Goal: Complete application form

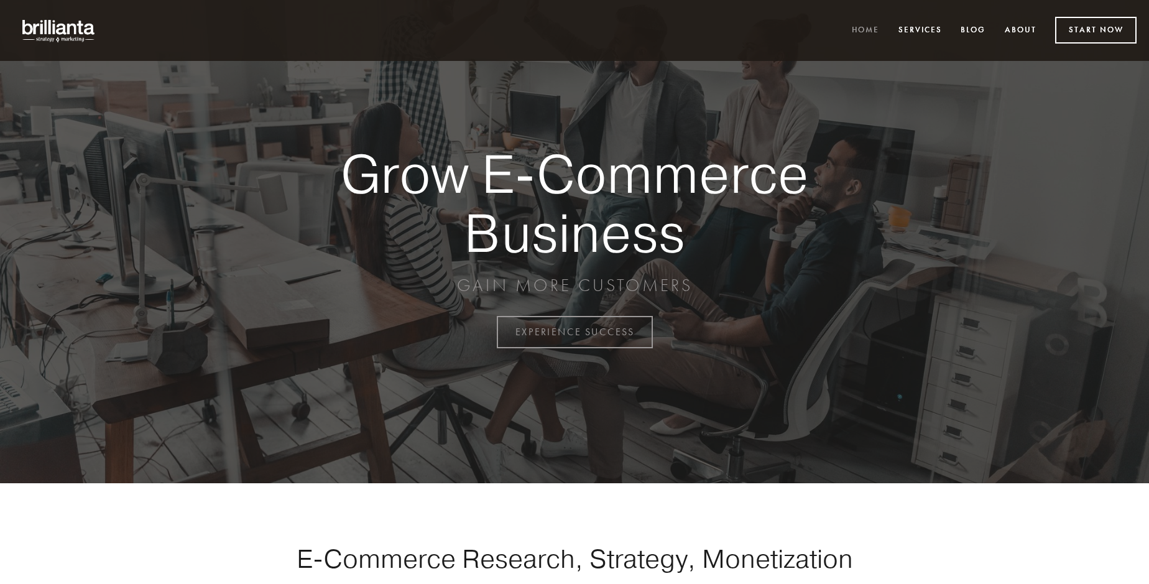
scroll to position [3258, 0]
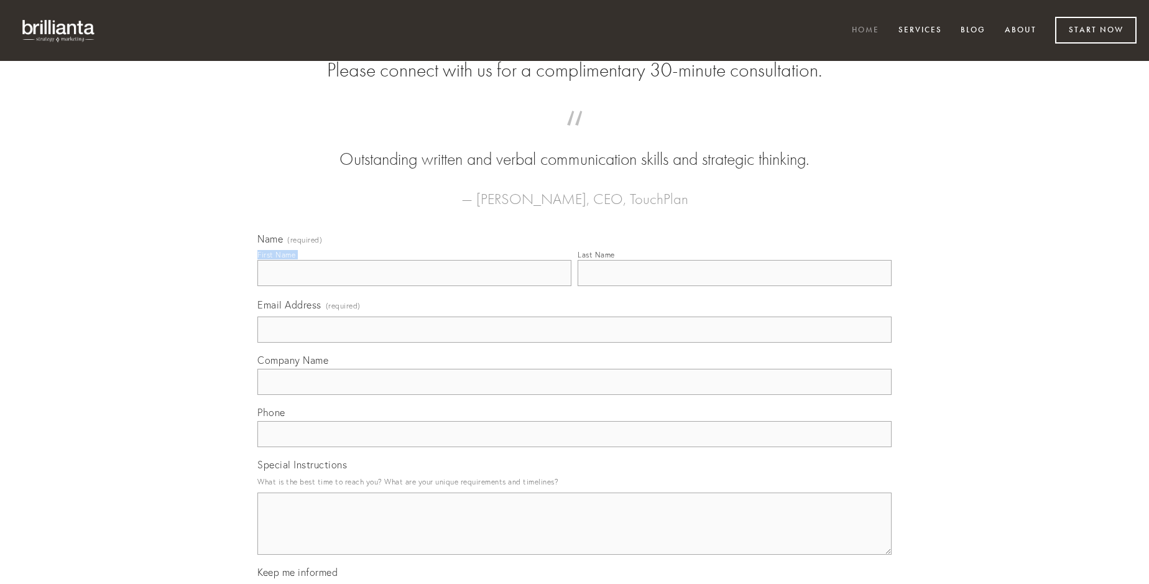
type input "[PERSON_NAME]"
click at [734, 286] on input "Last Name" at bounding box center [734, 273] width 314 height 26
type input "[PERSON_NAME]"
click at [574, 342] on input "Email Address (required)" at bounding box center [574, 329] width 634 height 26
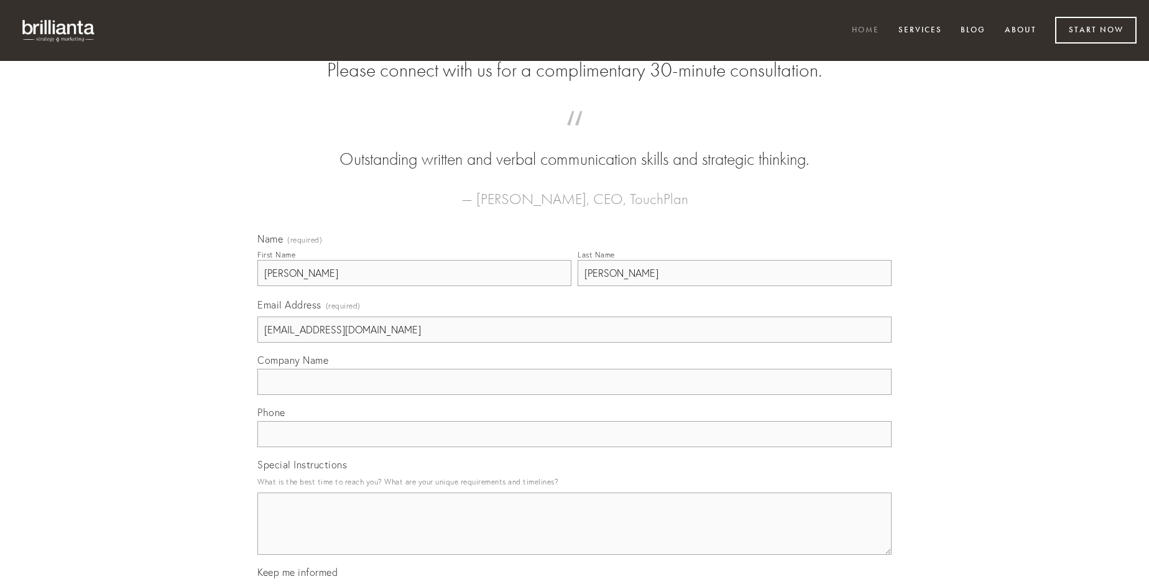
type input "[EMAIL_ADDRESS][DOMAIN_NAME]"
click at [574, 395] on input "Company Name" at bounding box center [574, 382] width 634 height 26
type input "assentator"
click at [574, 447] on input "text" at bounding box center [574, 434] width 634 height 26
click at [574, 534] on textarea "Special Instructions" at bounding box center [574, 523] width 634 height 62
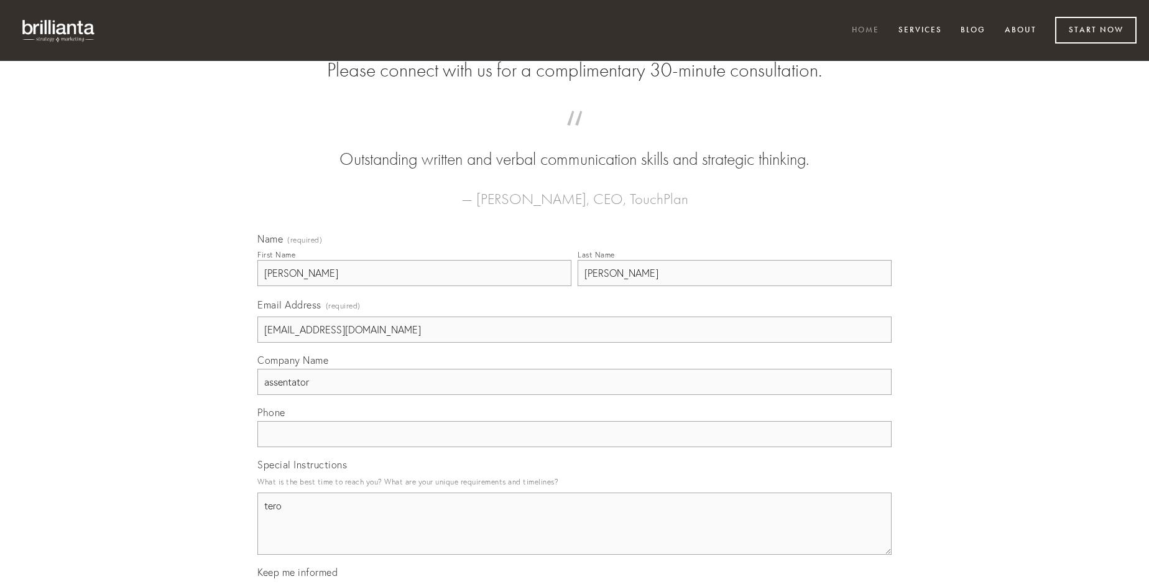
type textarea "tero"
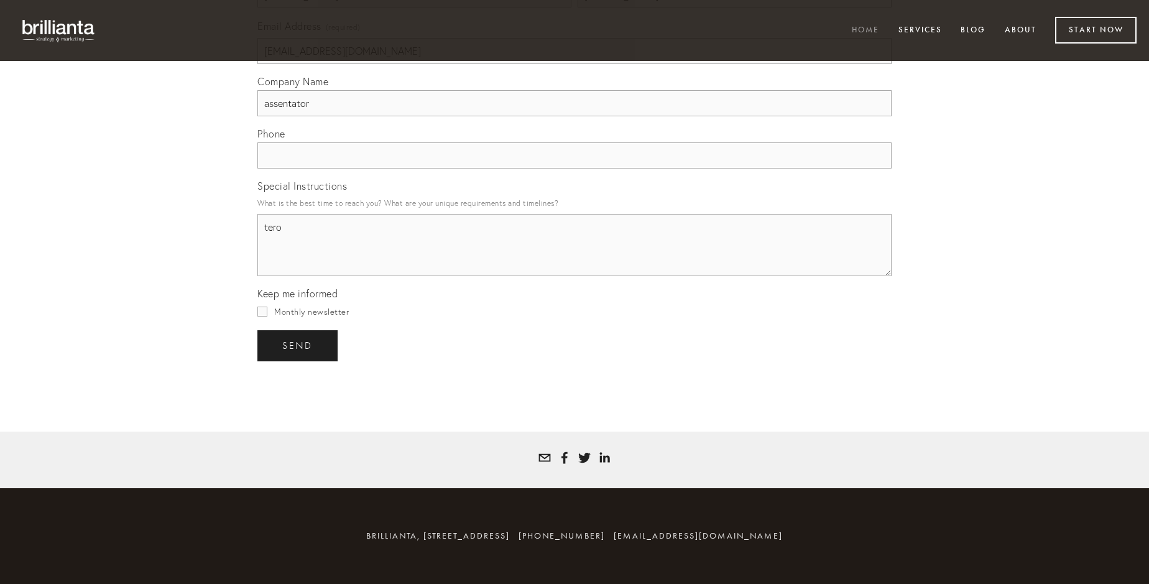
click at [298, 345] on span "send" at bounding box center [297, 345] width 30 height 11
